Goal: Information Seeking & Learning: Learn about a topic

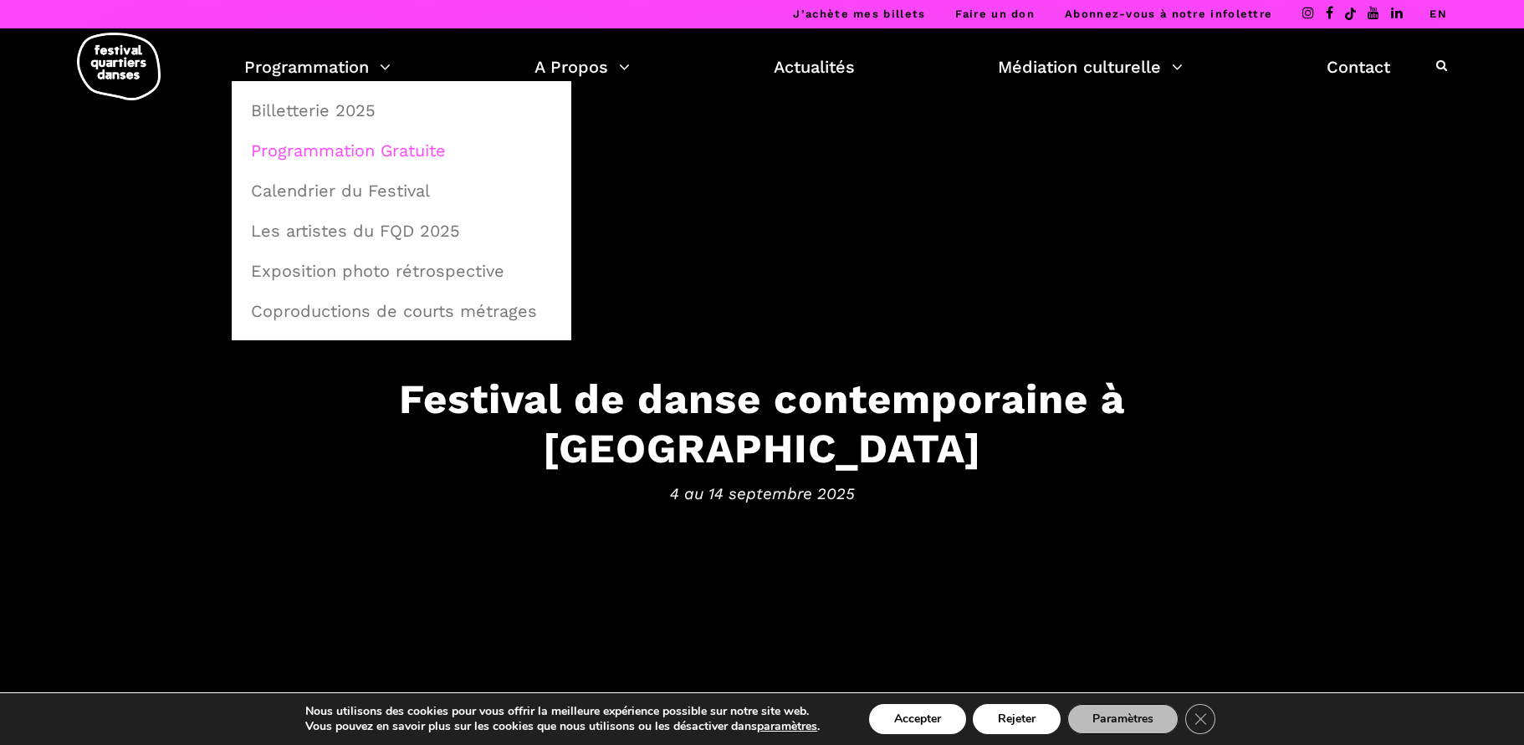
click at [346, 151] on link "Programmation Gratuite" at bounding box center [401, 150] width 321 height 38
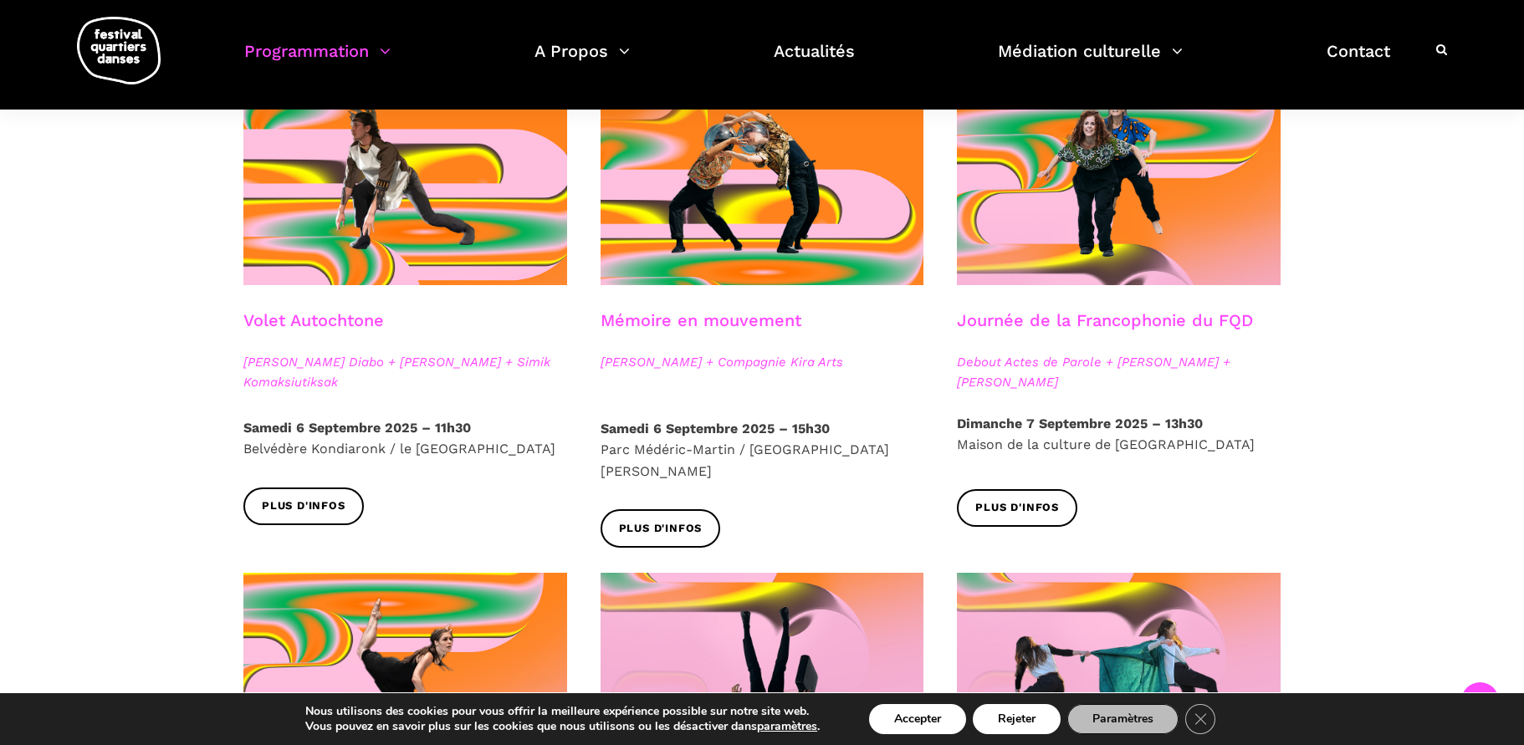
scroll to position [935, 0]
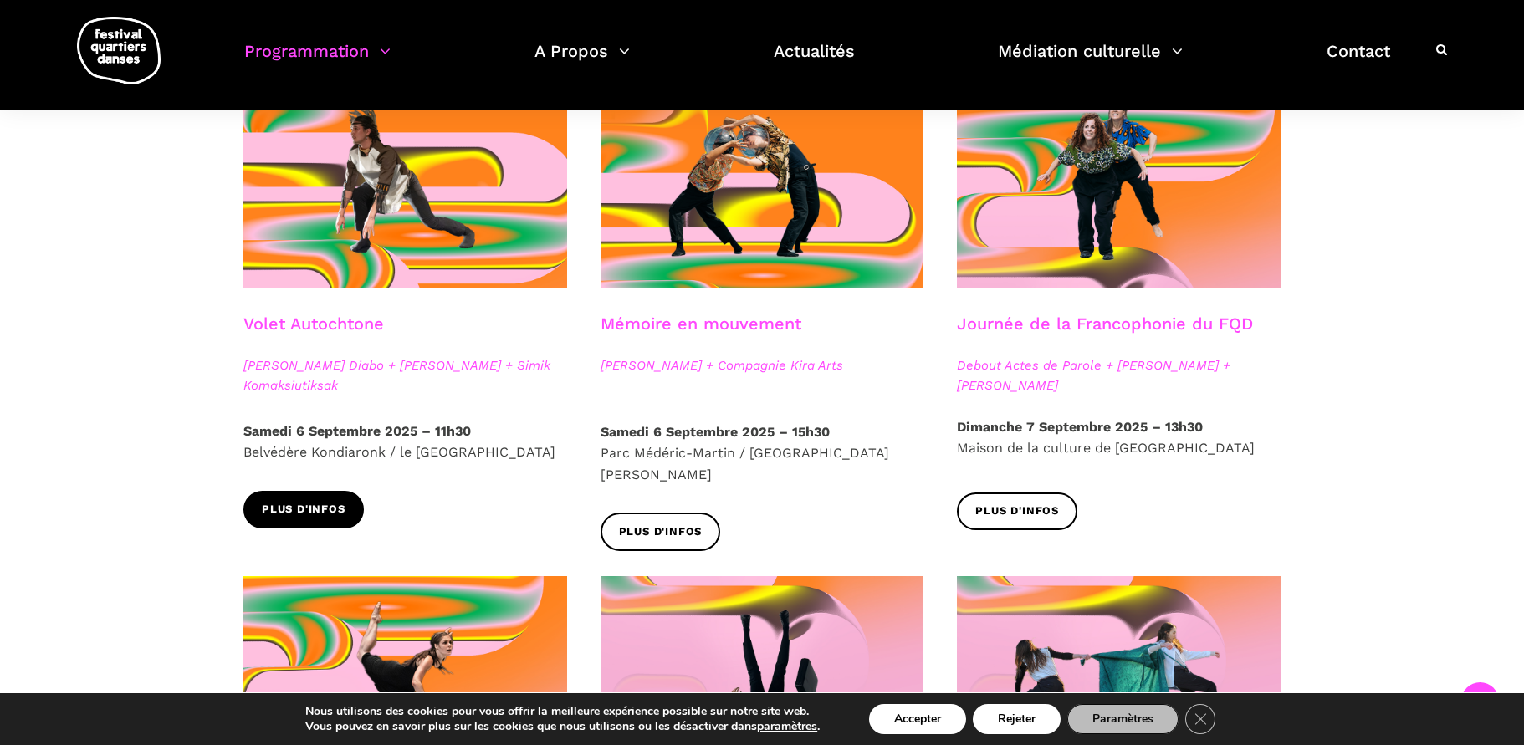
click at [303, 513] on span "Plus d'infos" at bounding box center [304, 510] width 84 height 18
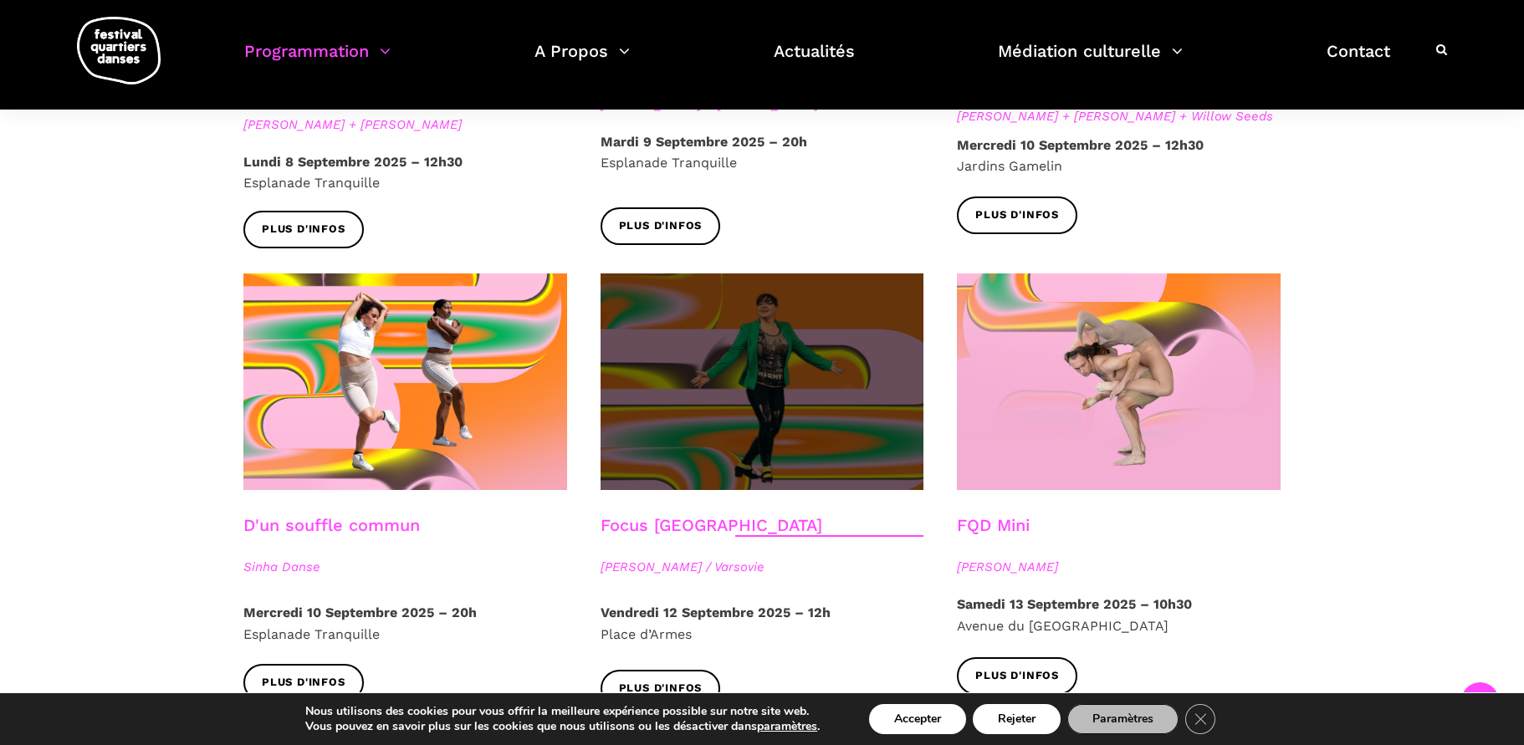
scroll to position [1731, 0]
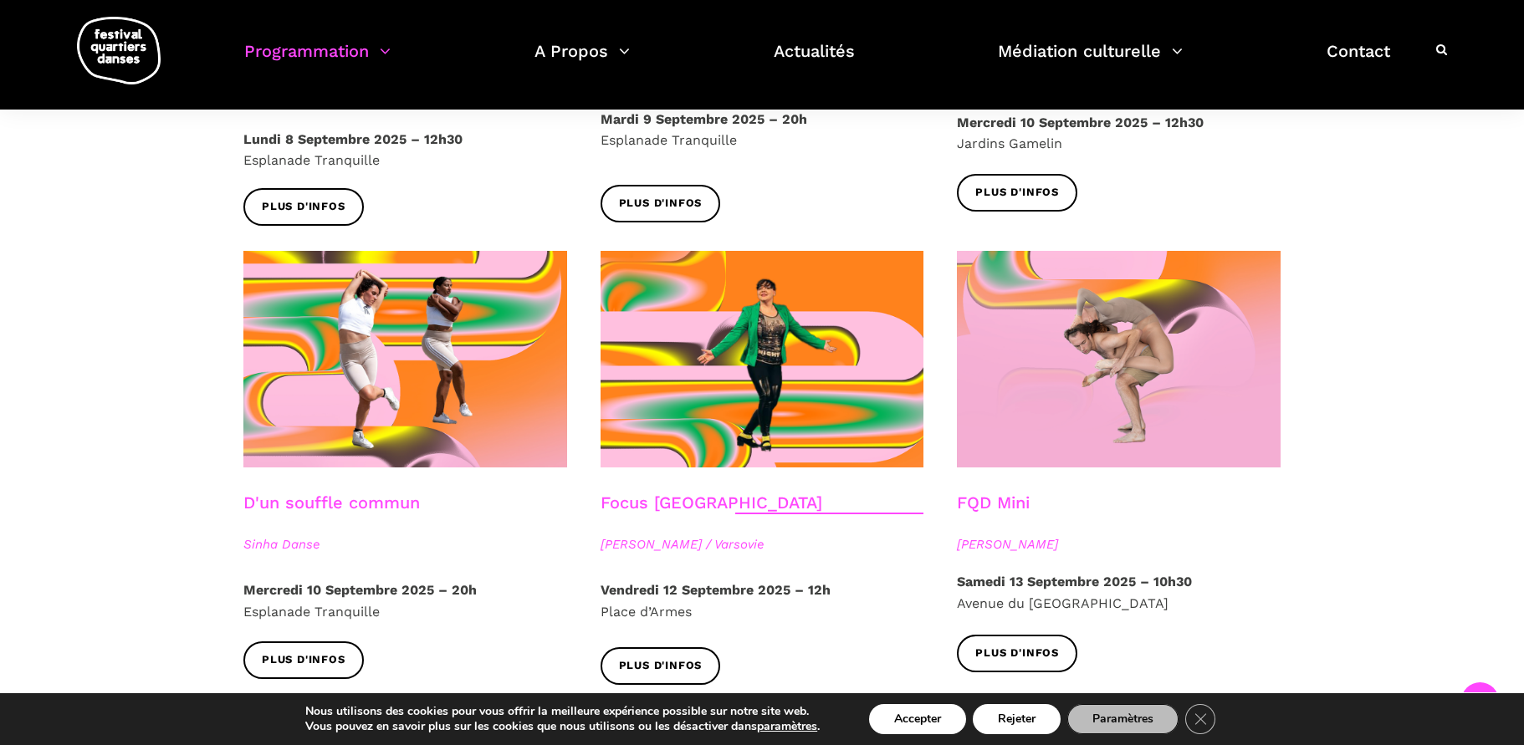
click at [349, 604] on span "Esplanade Tranquille" at bounding box center [311, 612] width 136 height 16
drag, startPoint x: 381, startPoint y: 587, endPoint x: 238, endPoint y: 580, distance: 144.0
click at [238, 580] on div "[DATE] – 20h Esplanade Tranquille" at bounding box center [405, 611] width 357 height 62
copy span "Esplanade Tranquille"
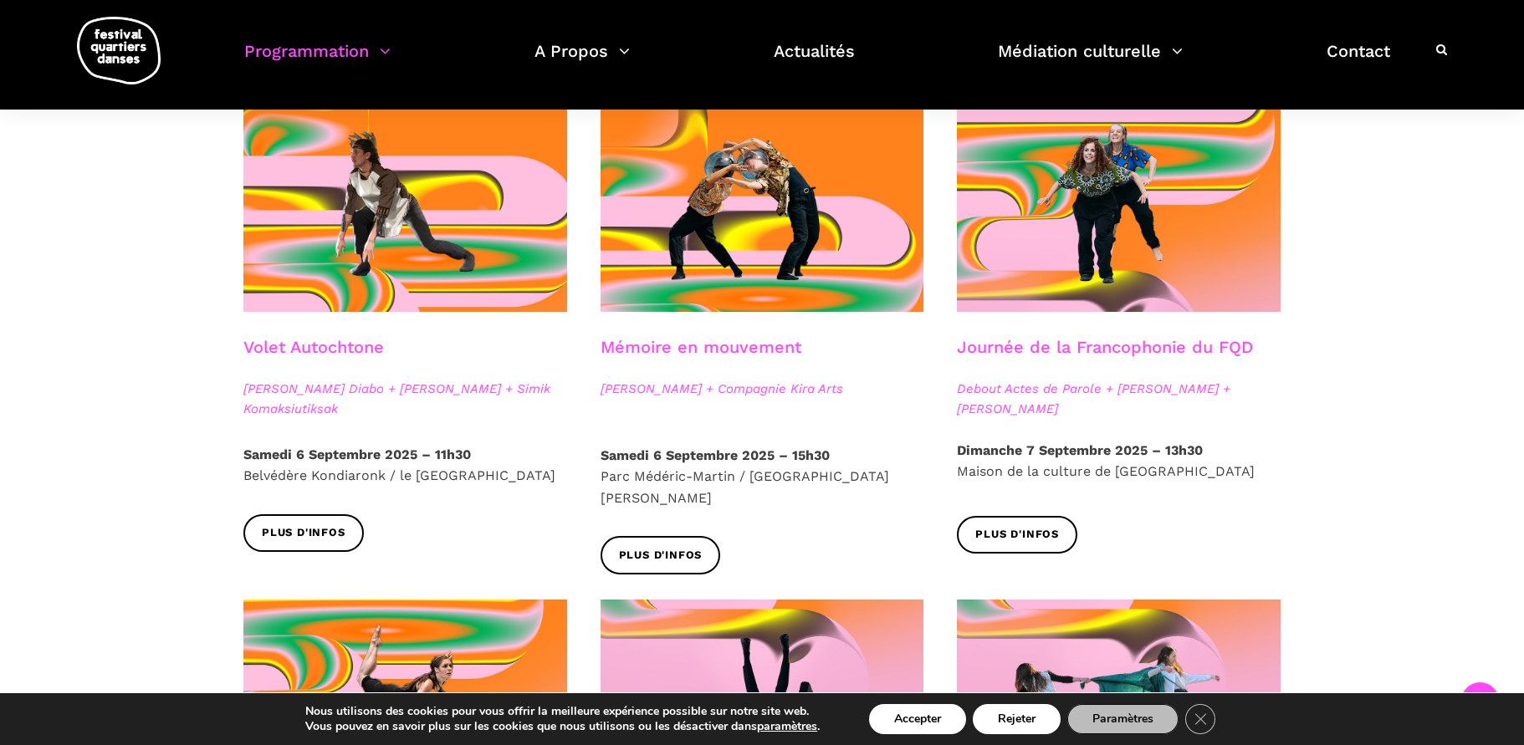
scroll to position [857, 0]
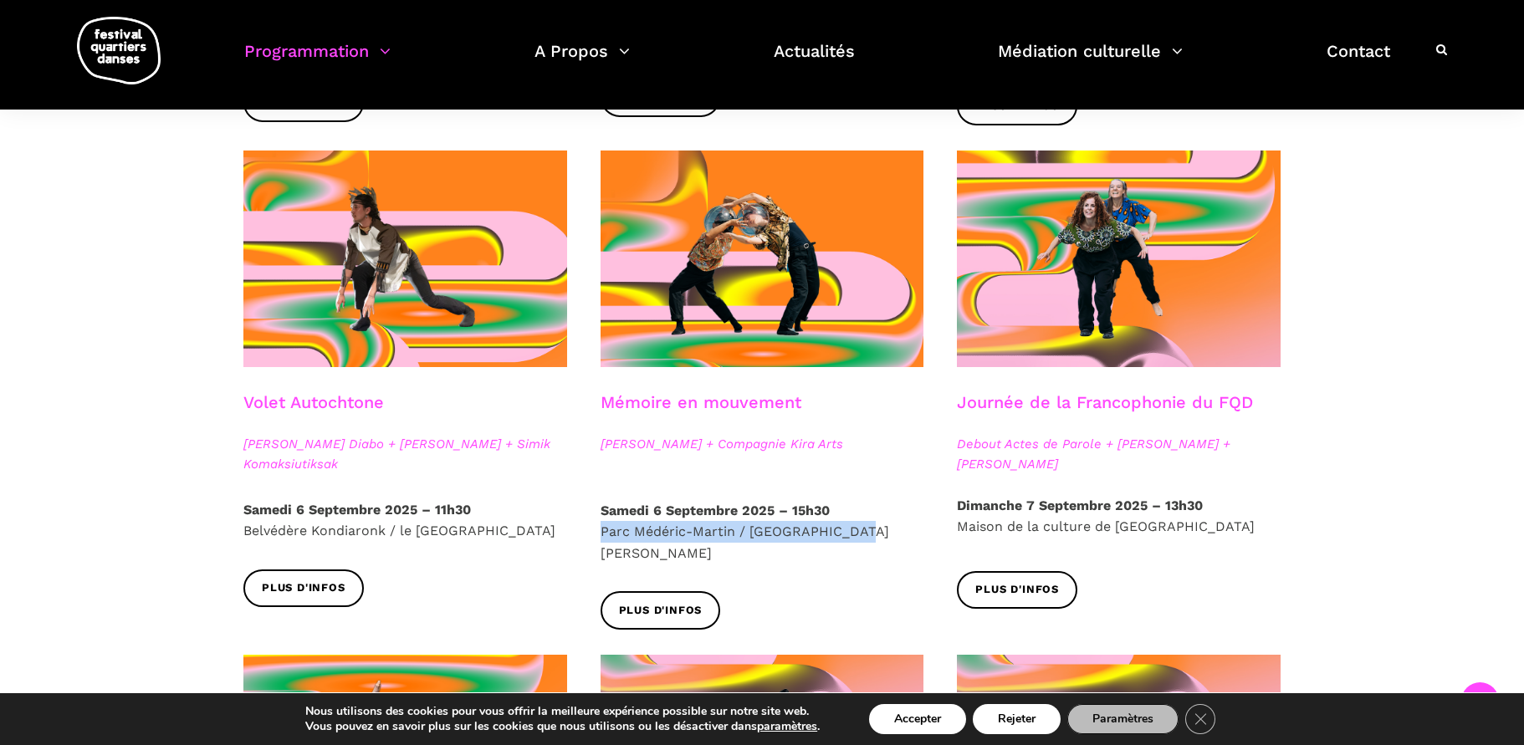
drag, startPoint x: 860, startPoint y: 528, endPoint x: 600, endPoint y: 534, distance: 260.2
click at [601, 534] on p "[DATE] 15h30 [GEOGRAPHIC_DATA] / [GEOGRAPHIC_DATA]" at bounding box center [763, 532] width 324 height 64
copy p "Parc Médéric-Martin / [GEOGRAPHIC_DATA][PERSON_NAME]"
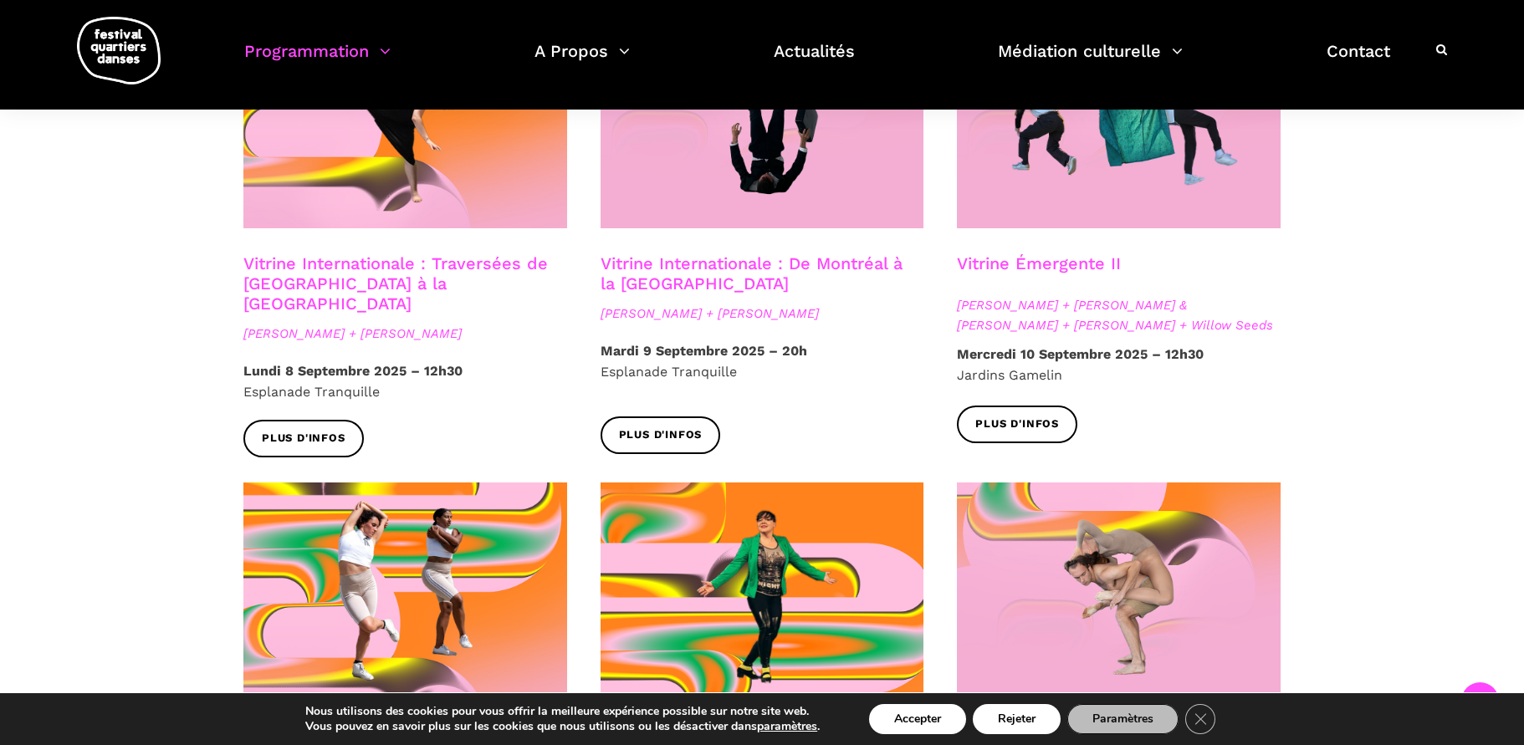
scroll to position [1115, 0]
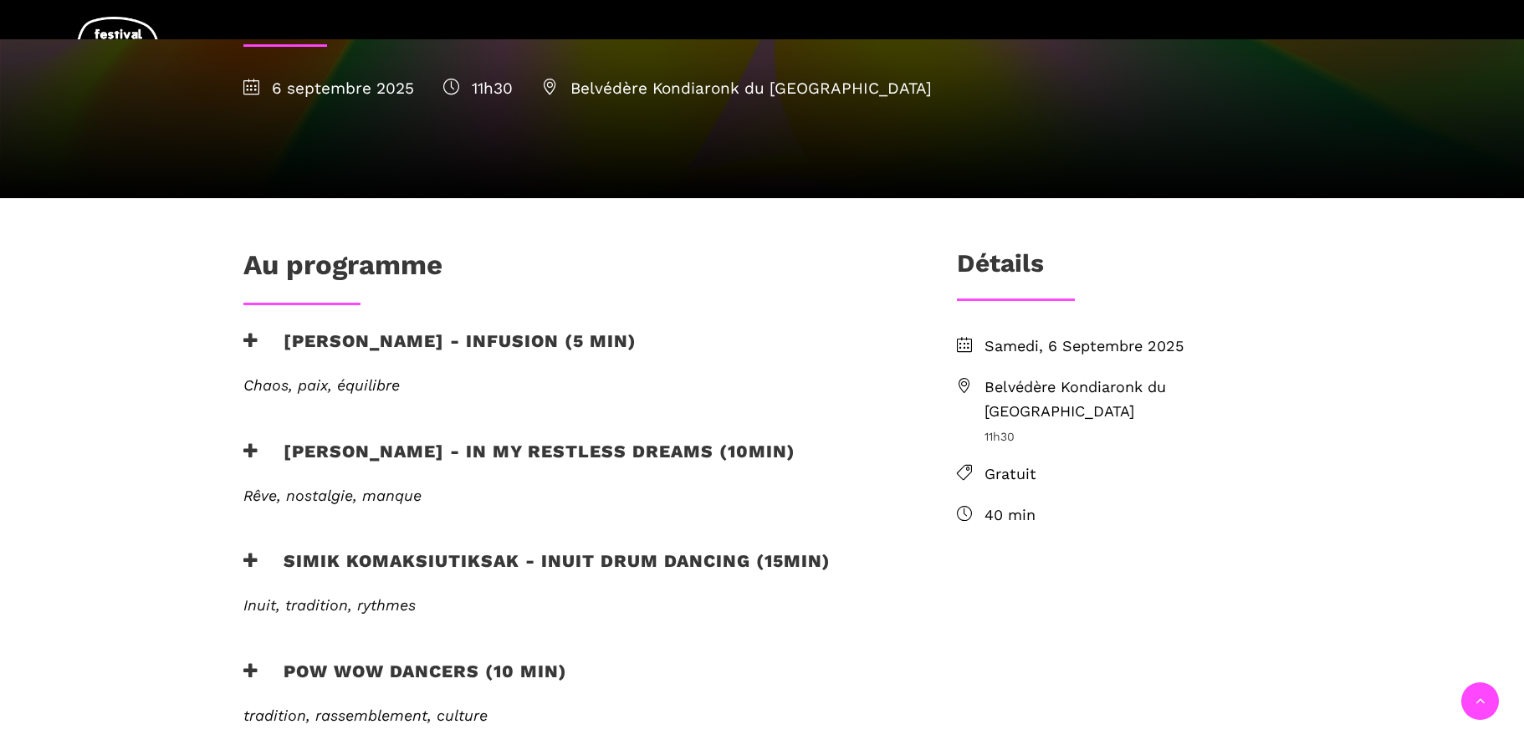
scroll to position [417, 0]
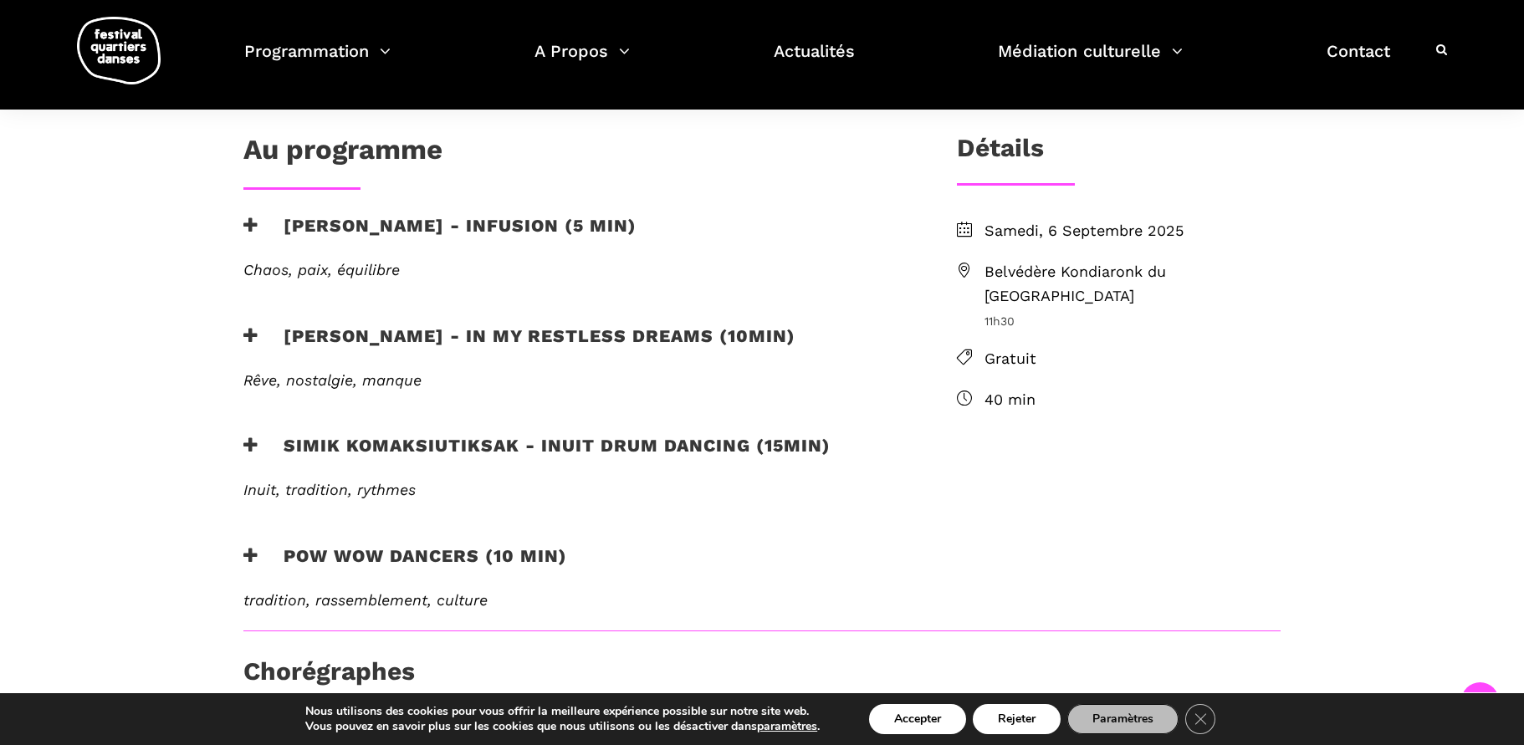
click at [1056, 268] on span "Belvédère Kondiaronk du Mont Royal" at bounding box center [1132, 284] width 296 height 49
click at [1077, 271] on span "Belvédère Kondiaronk du Mont Royal" at bounding box center [1132, 284] width 296 height 49
click at [1230, 268] on span "Belvédère Kondiaronk du Mont Royal" at bounding box center [1132, 284] width 296 height 49
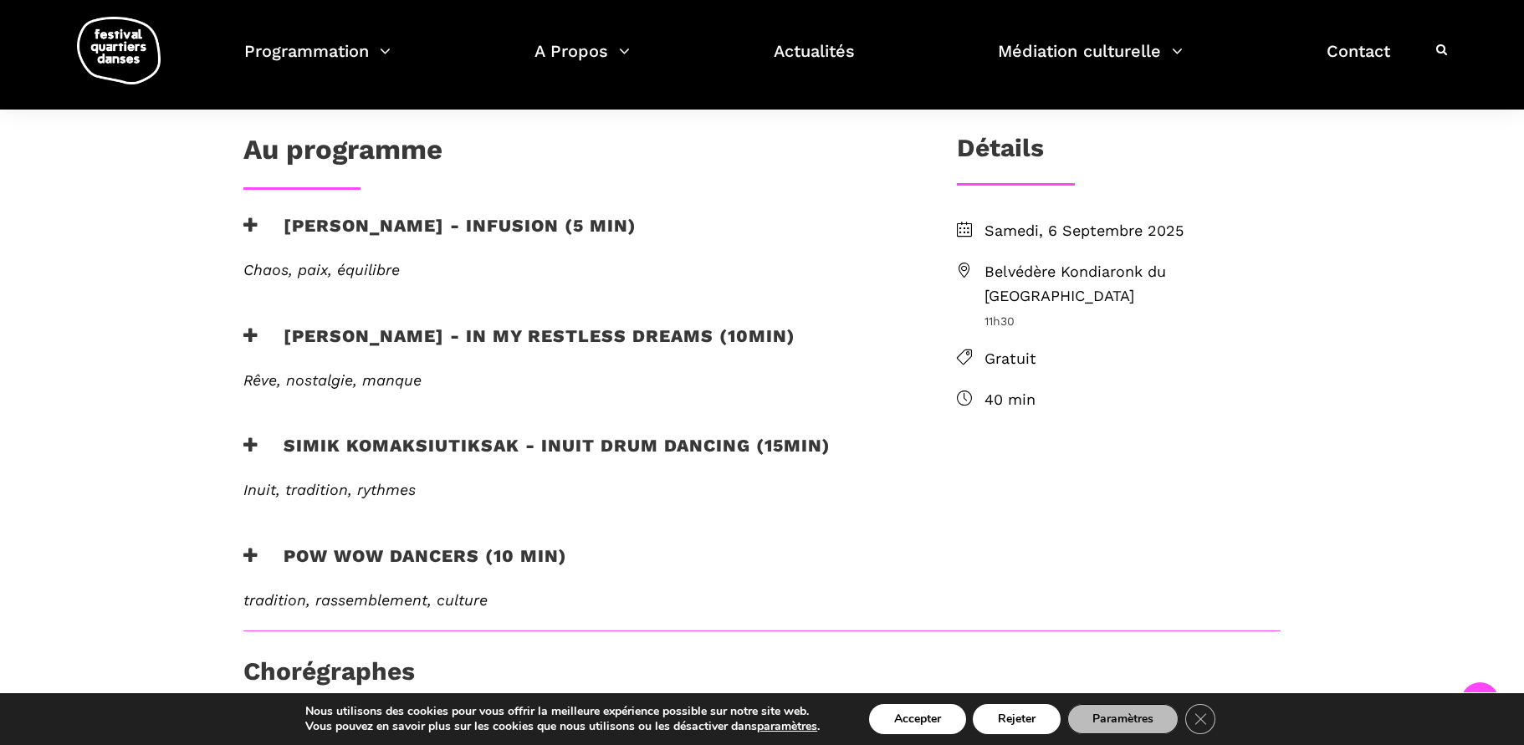
click at [1230, 268] on span "Belvédère Kondiaronk du Mont Royal" at bounding box center [1132, 284] width 296 height 49
click at [1020, 268] on span "Belvédère Kondiaronk du Mont Royal" at bounding box center [1132, 284] width 296 height 49
click at [1021, 267] on span "Belvédère Kondiaronk du Mont Royal" at bounding box center [1132, 284] width 296 height 49
click at [1021, 266] on span "Belvédère Kondiaronk du Mont Royal" at bounding box center [1132, 284] width 296 height 49
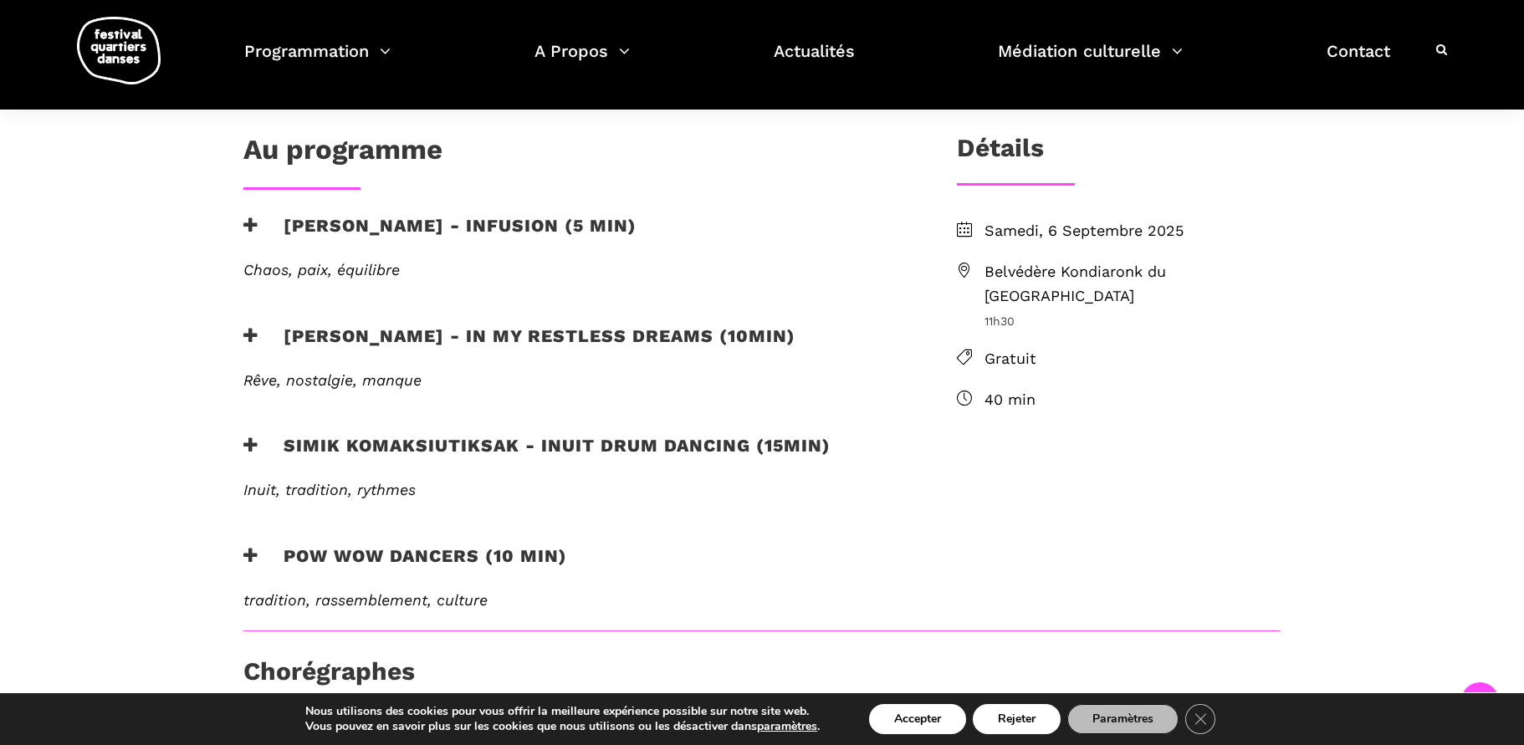
click at [994, 271] on span "Belvédère Kondiaronk du Mont Royal" at bounding box center [1132, 284] width 296 height 49
drag, startPoint x: 983, startPoint y: 265, endPoint x: 1259, endPoint y: 266, distance: 276.0
click at [1259, 266] on li "Belvédère Kondiaronk du Mont Royal 11h30" at bounding box center [1119, 295] width 324 height 70
copy span "Belvédère Kondiaronk du Mont Royal"
